Goal: Task Accomplishment & Management: Manage account settings

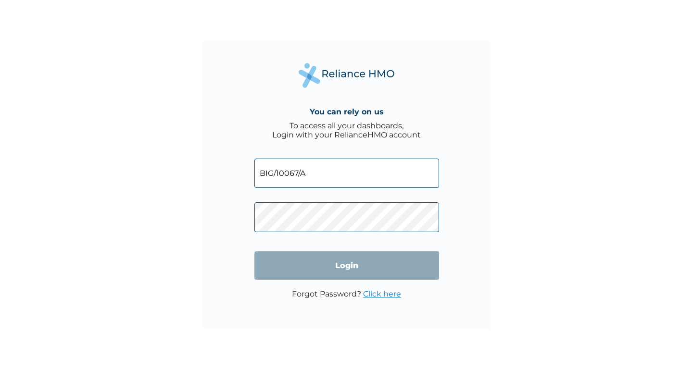
click at [346, 266] on input "Login" at bounding box center [346, 266] width 185 height 28
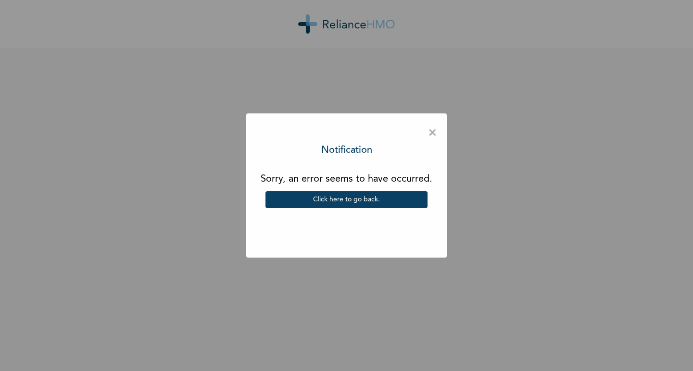
click at [355, 197] on button "Click here to go back." at bounding box center [347, 199] width 162 height 17
click at [376, 203] on button "Click here to go back." at bounding box center [347, 199] width 162 height 17
click at [428, 134] on span "×" at bounding box center [432, 133] width 9 height 20
click at [433, 132] on span "×" at bounding box center [432, 133] width 9 height 20
click at [431, 133] on span "×" at bounding box center [432, 133] width 9 height 20
